Goal: Navigation & Orientation: Find specific page/section

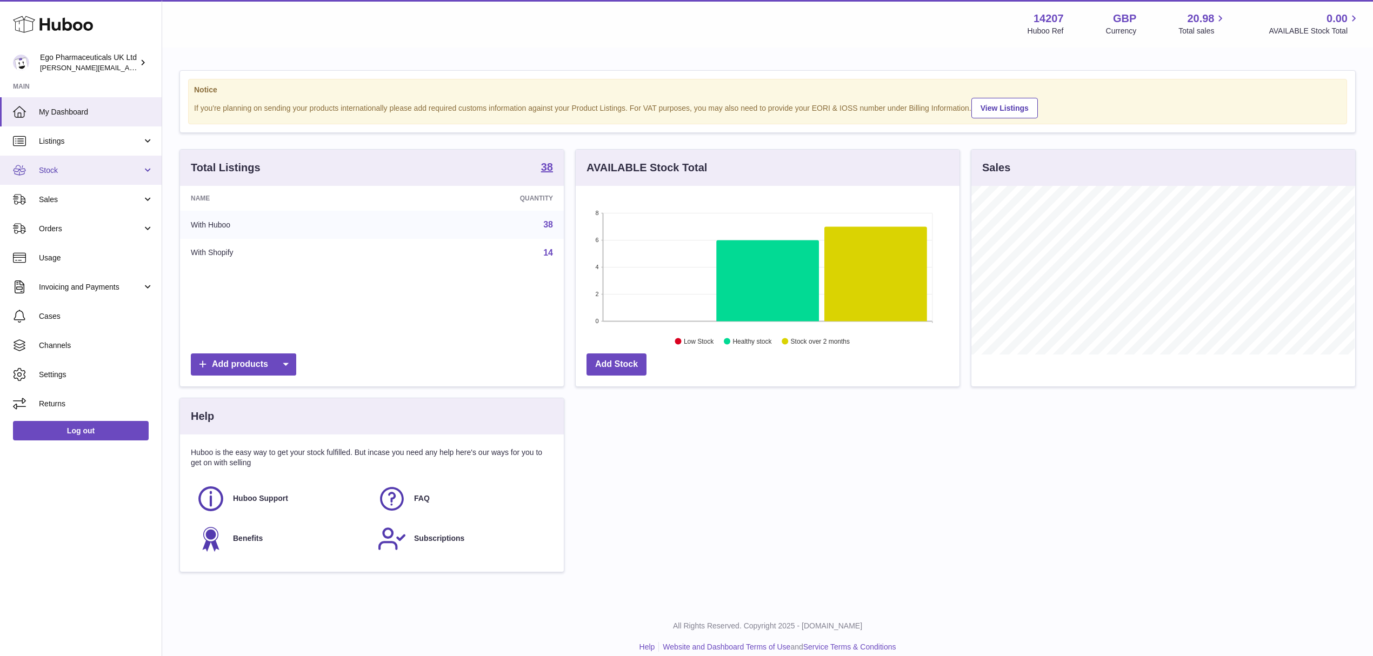
click at [91, 171] on span "Stock" at bounding box center [90, 170] width 103 height 10
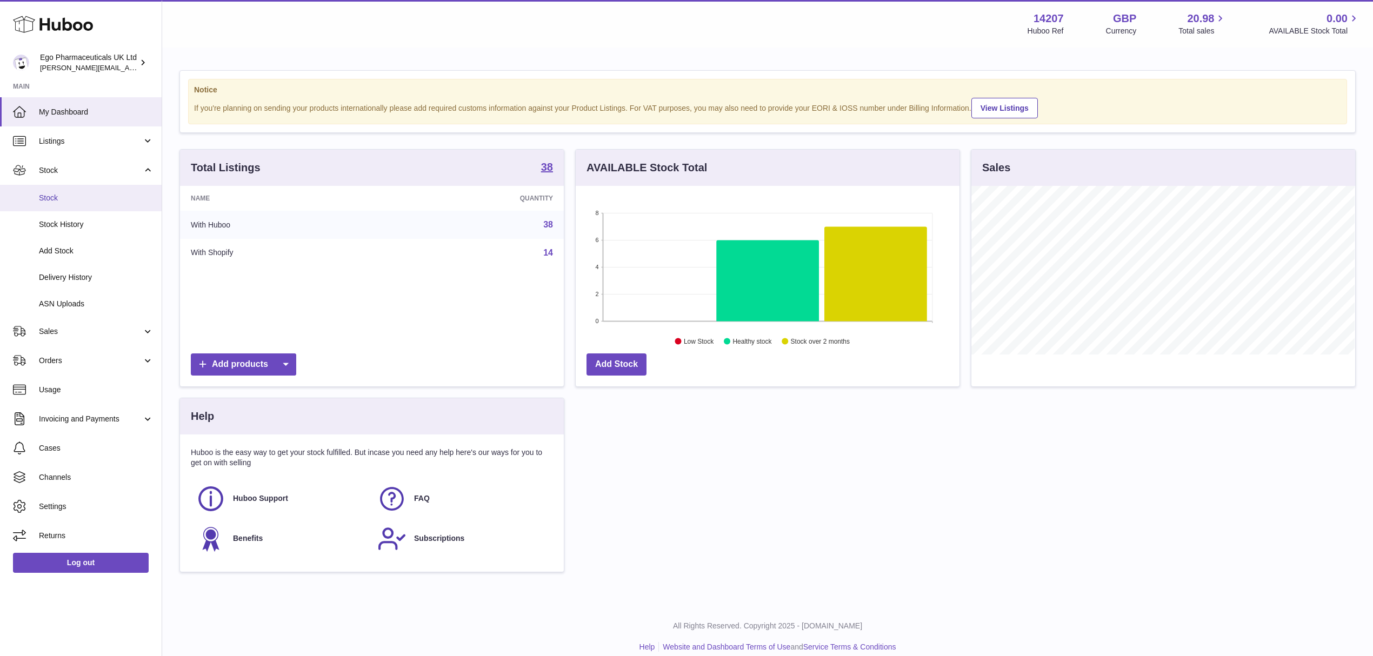
click at [89, 204] on link "Stock" at bounding box center [81, 198] width 162 height 26
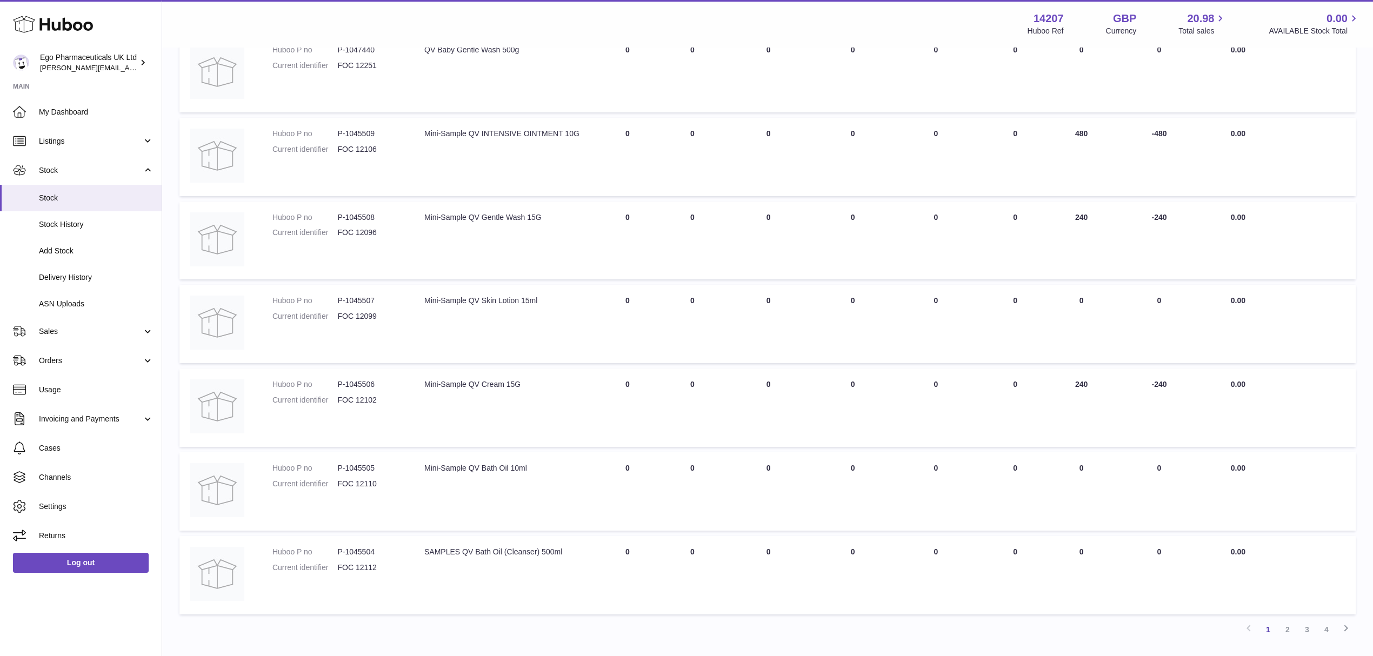
scroll to position [501, 0]
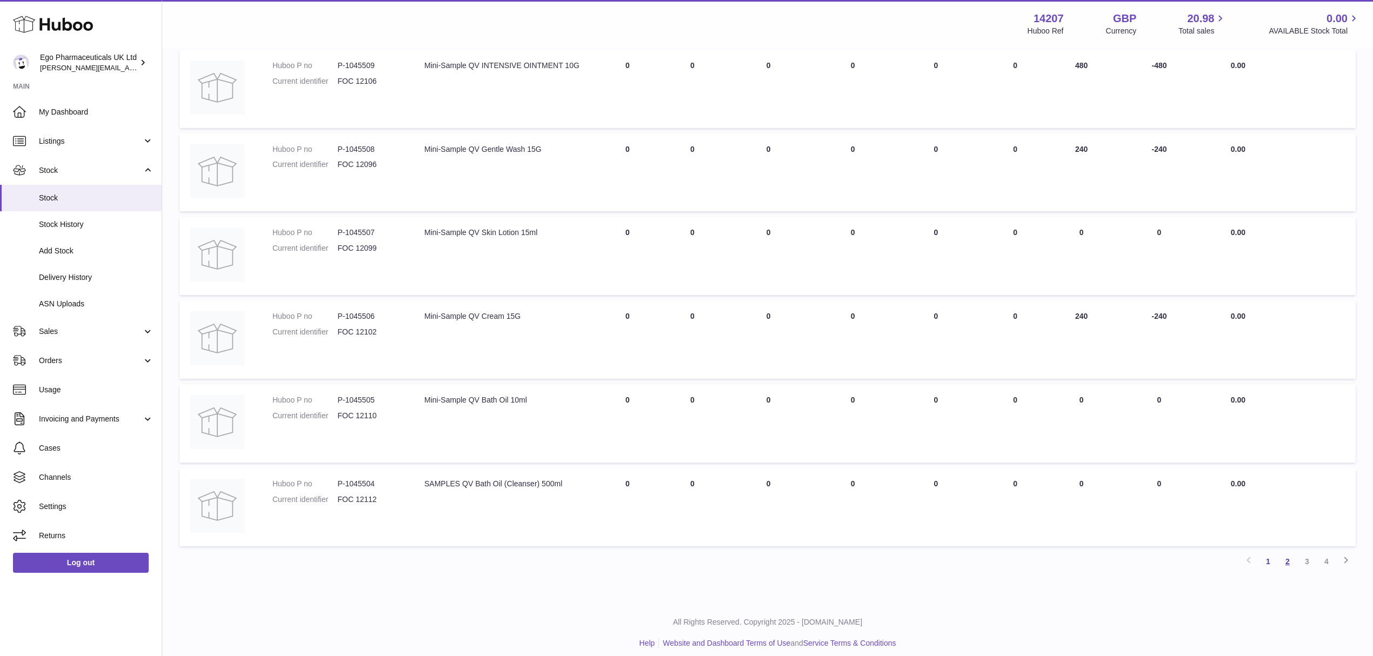
click at [1281, 554] on link "2" at bounding box center [1287, 561] width 19 height 19
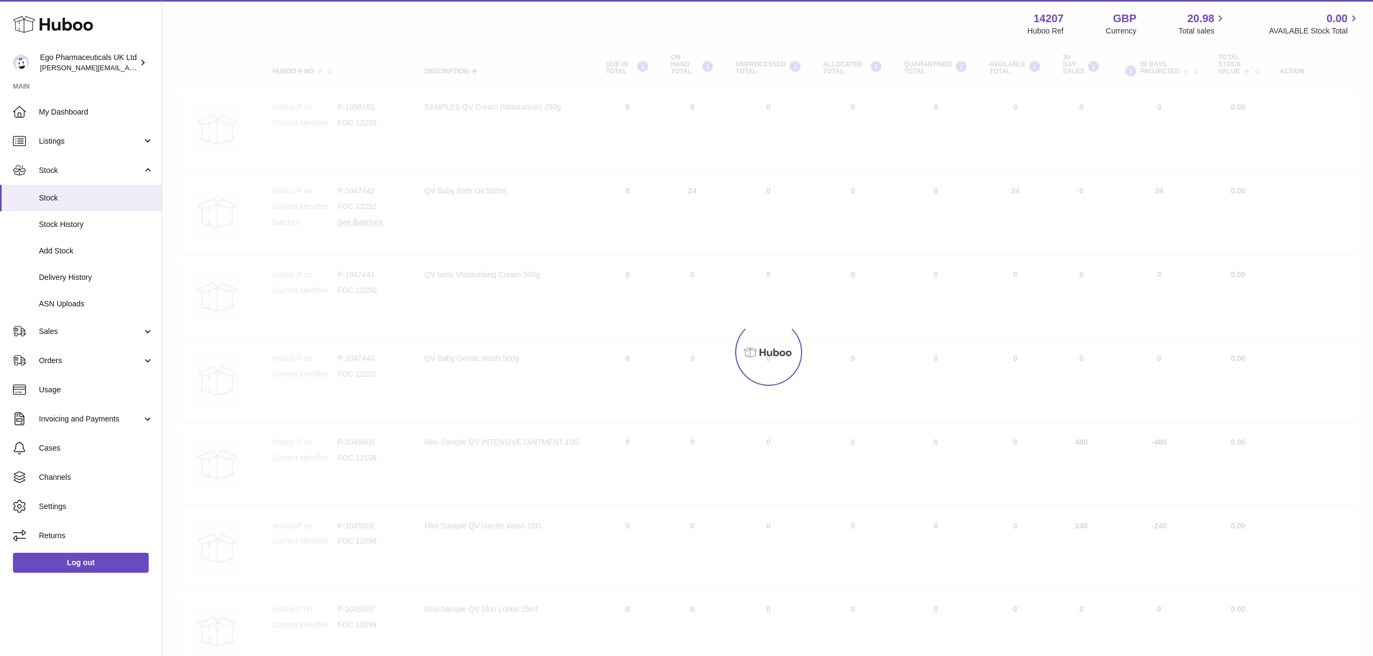
scroll to position [49, 0]
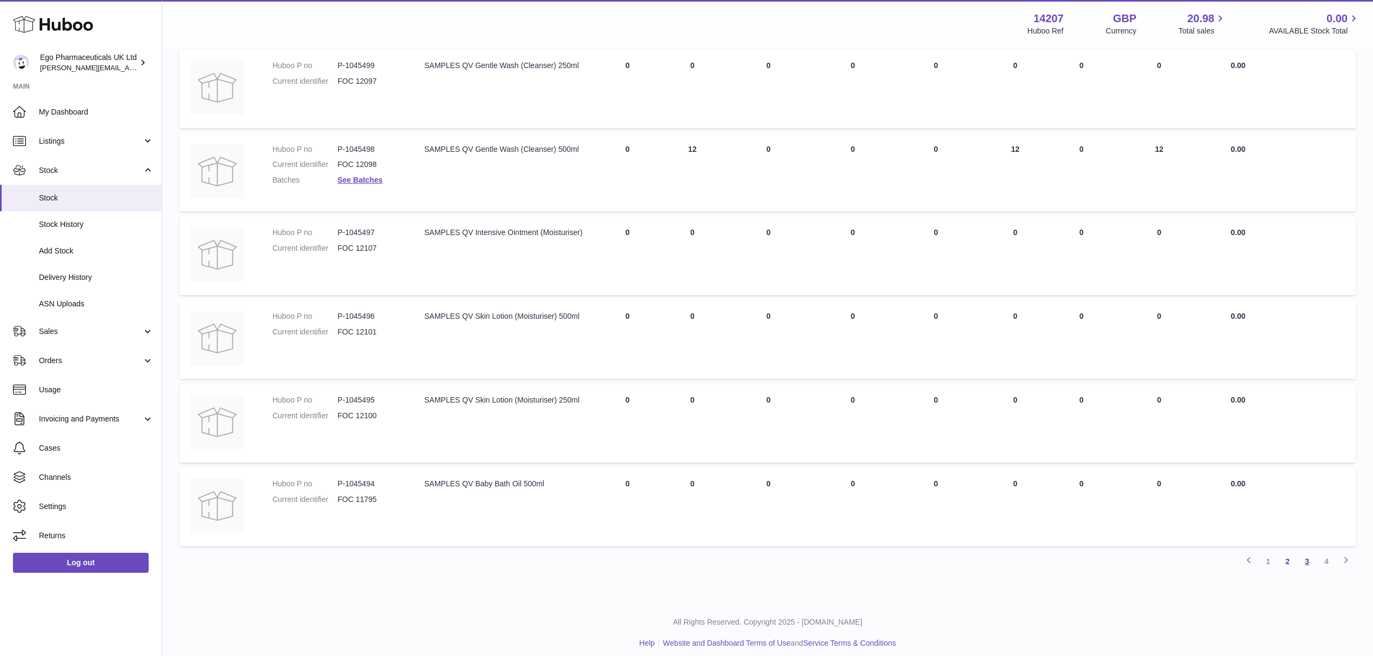
click at [1306, 552] on link "3" at bounding box center [1307, 561] width 19 height 19
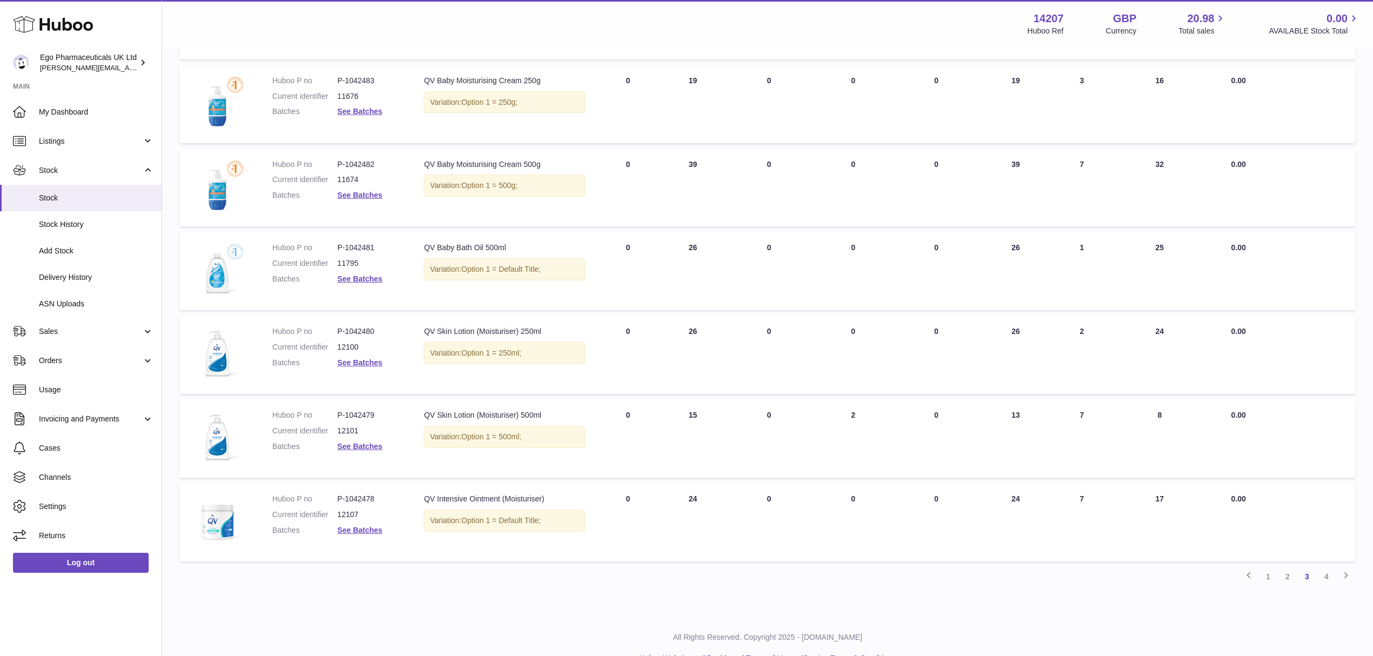
scroll to position [501, 0]
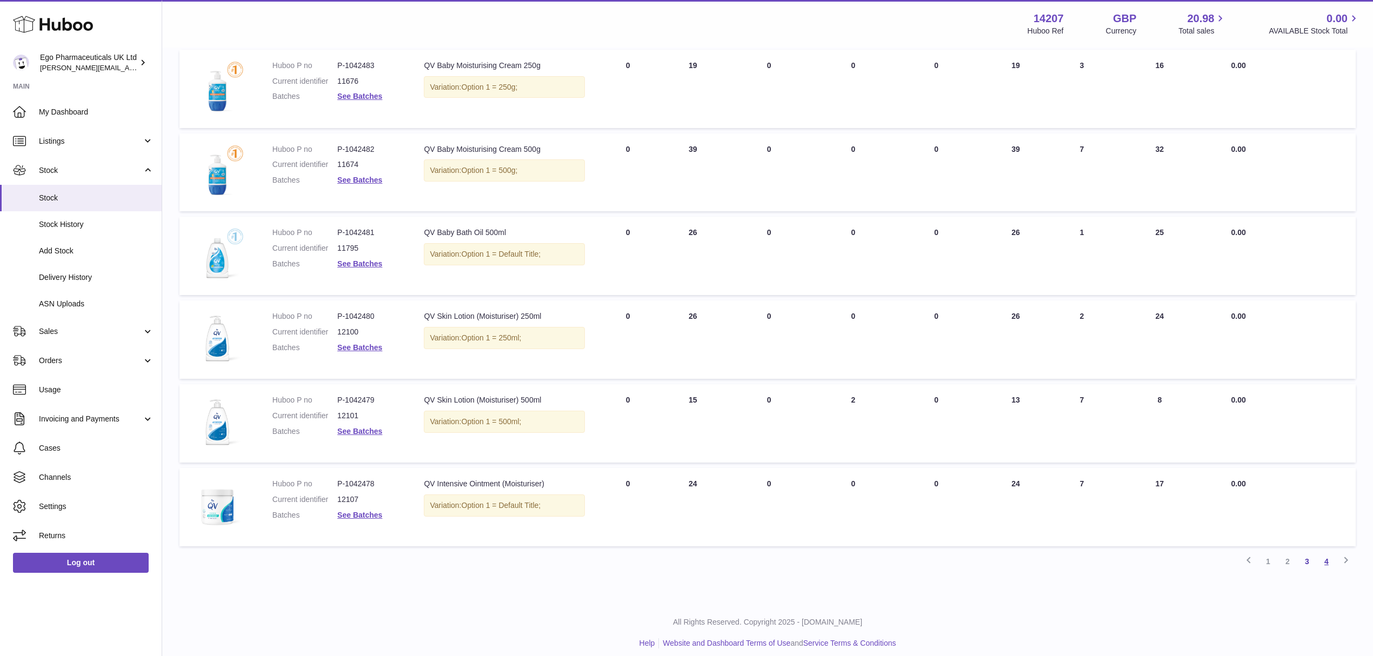
click at [1324, 554] on link "4" at bounding box center [1326, 561] width 19 height 19
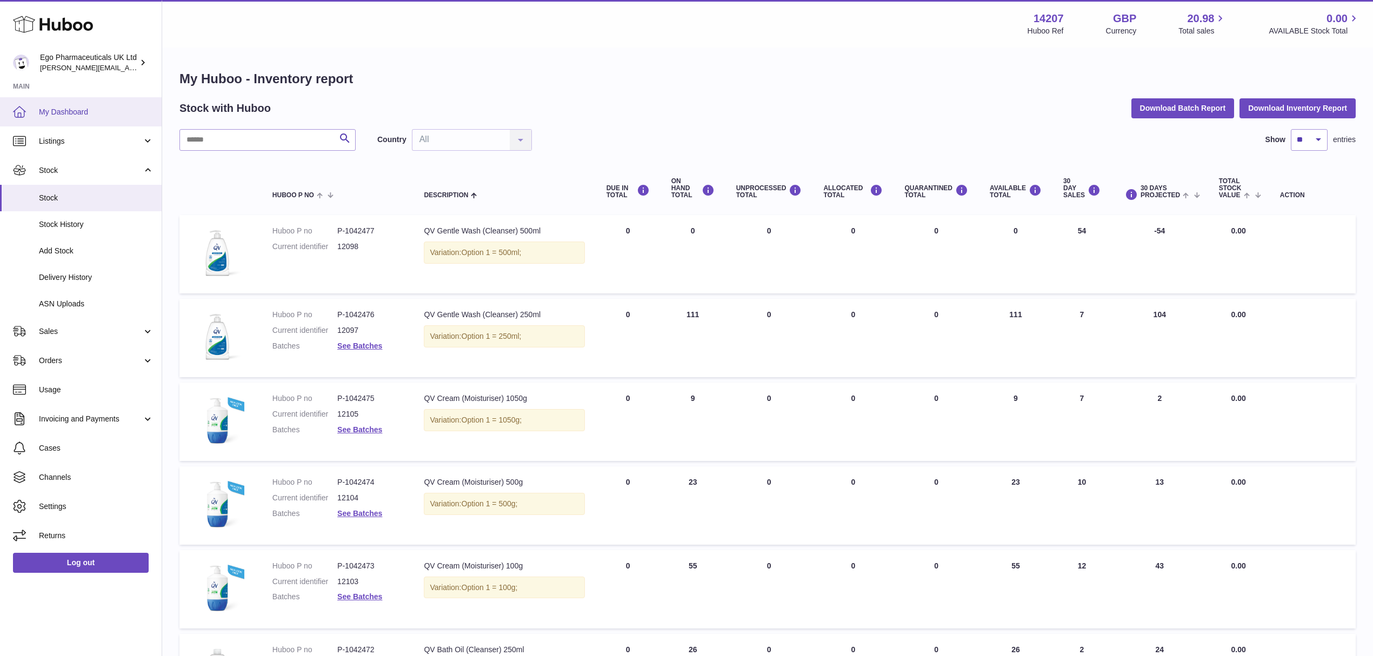
click at [78, 119] on link "My Dashboard" at bounding box center [81, 111] width 162 height 29
